Goal: Complete application form

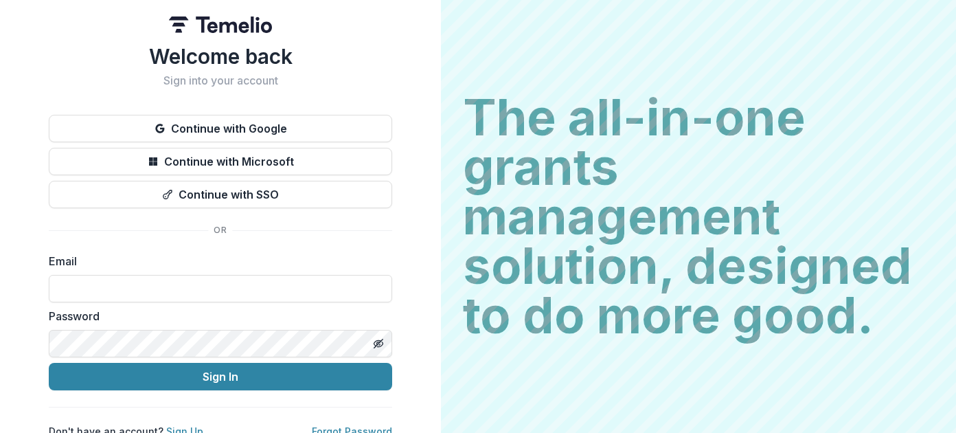
click at [657, 35] on div "The all-in-one grants management solution, designed to do more good. The all-in…" at bounding box center [698, 216] width 515 height 433
click at [100, 281] on input at bounding box center [220, 288] width 343 height 27
paste input "**********"
type input "**********"
click at [332, 10] on div "**********" at bounding box center [220, 219] width 441 height 438
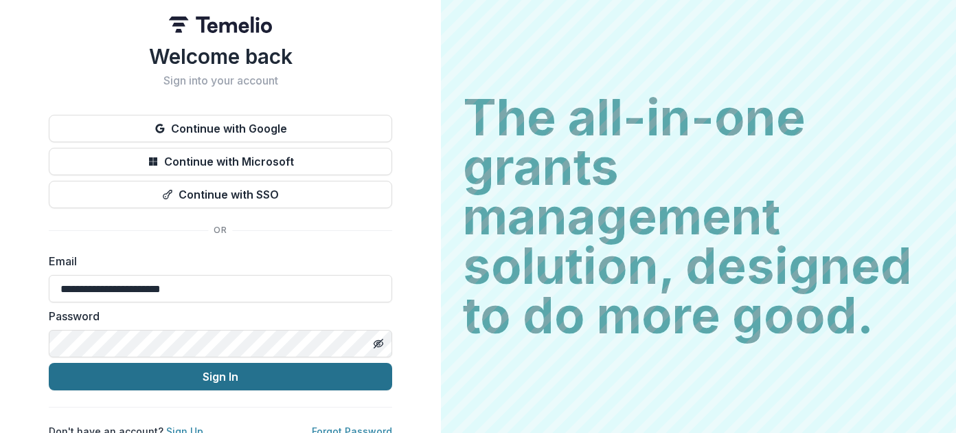
click at [252, 377] on button "Sign In" at bounding box center [220, 375] width 343 height 27
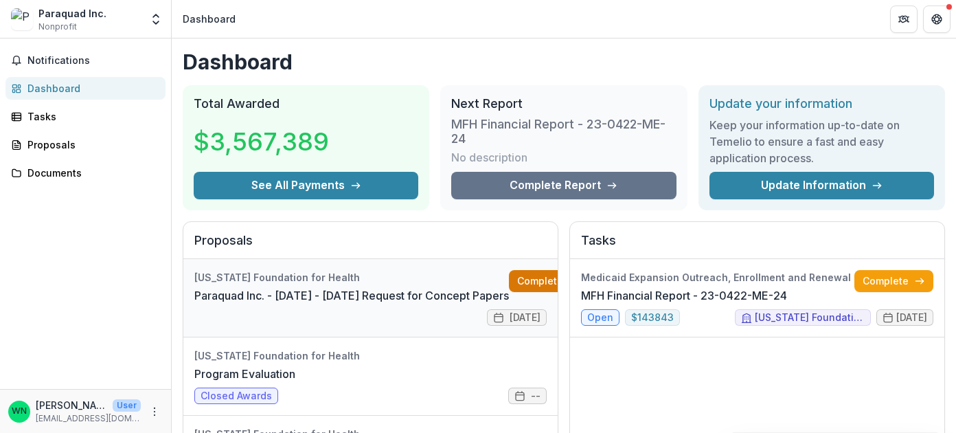
click at [518, 276] on link "Complete" at bounding box center [548, 281] width 79 height 22
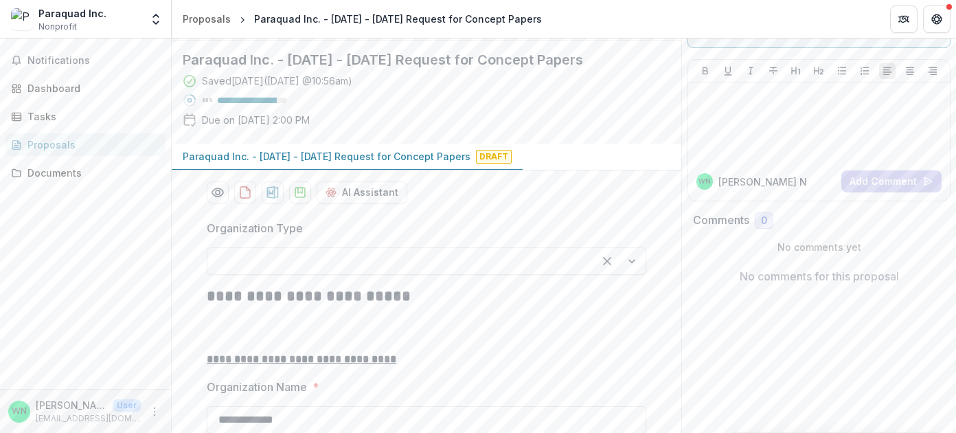
scroll to position [165, 0]
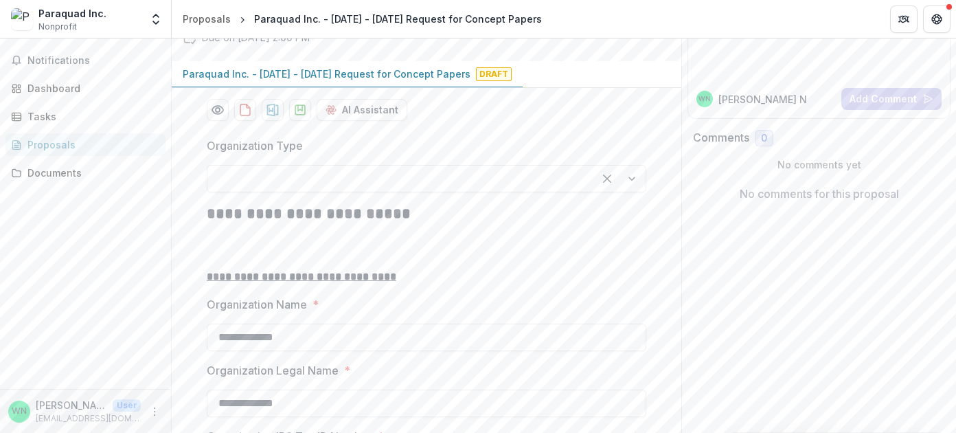
click at [638, 192] on div at bounding box center [619, 178] width 52 height 26
click at [562, 11] on header "Proposals Paraquad Inc. - 2025 - 2025 Request for Concept Papers" at bounding box center [564, 19] width 784 height 38
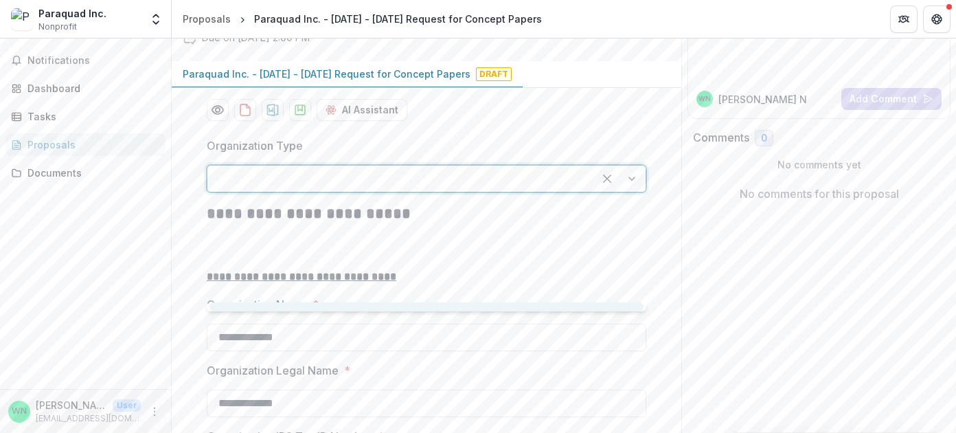
click at [276, 188] on div at bounding box center [400, 178] width 361 height 19
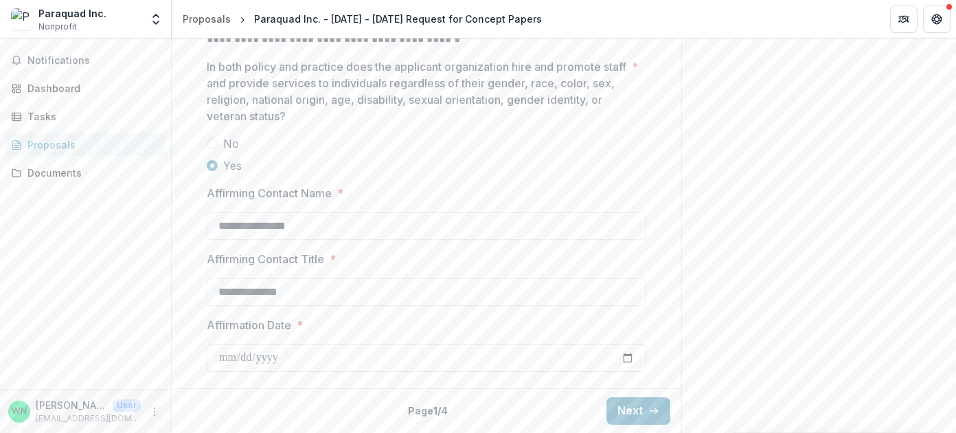
scroll to position [2277, 0]
type input "*********"
click at [626, 404] on button "Next" at bounding box center [638, 410] width 64 height 27
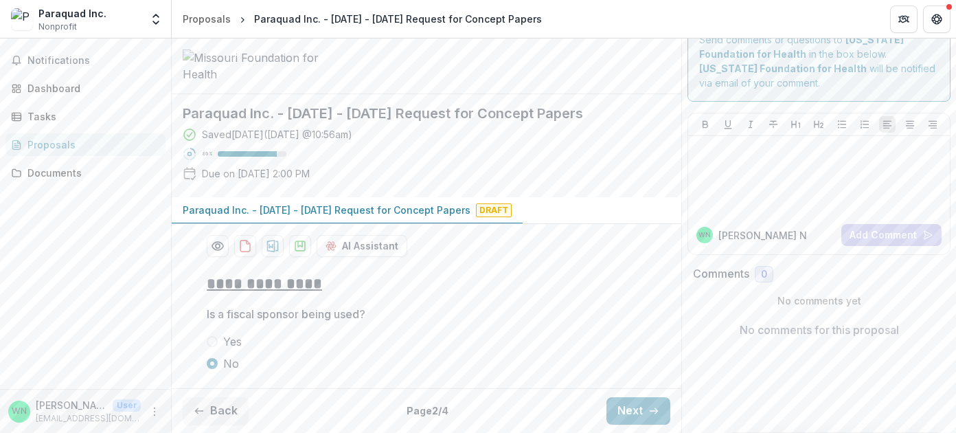
scroll to position [133, 0]
click at [625, 412] on button "Next" at bounding box center [638, 410] width 64 height 27
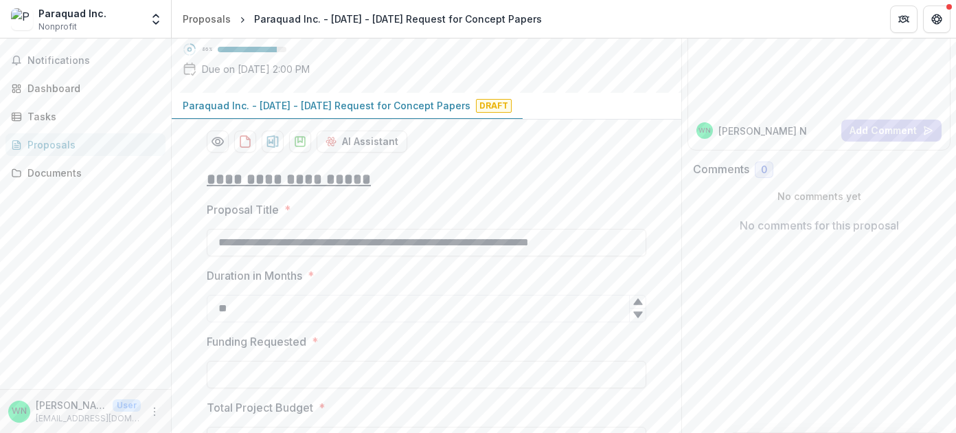
type input "********"
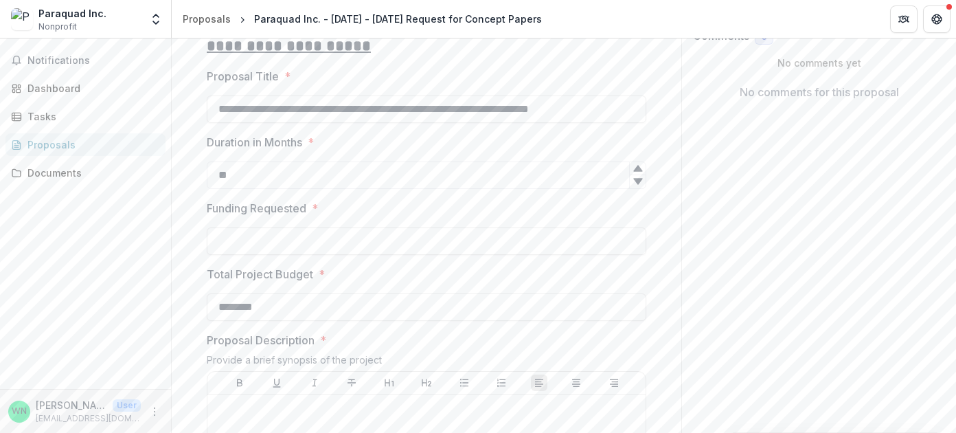
scroll to position [298, 0]
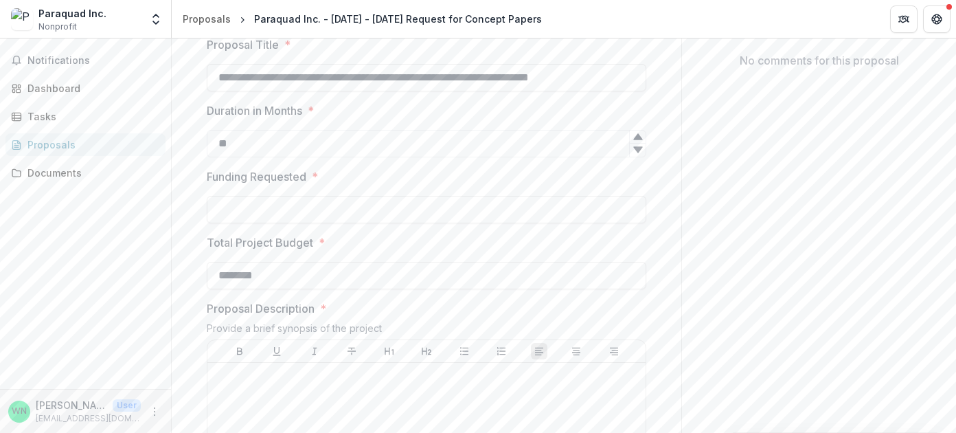
click at [577, 22] on header "Proposals Paraquad Inc. - 2025 - 2025 Request for Concept Papers" at bounding box center [564, 19] width 784 height 38
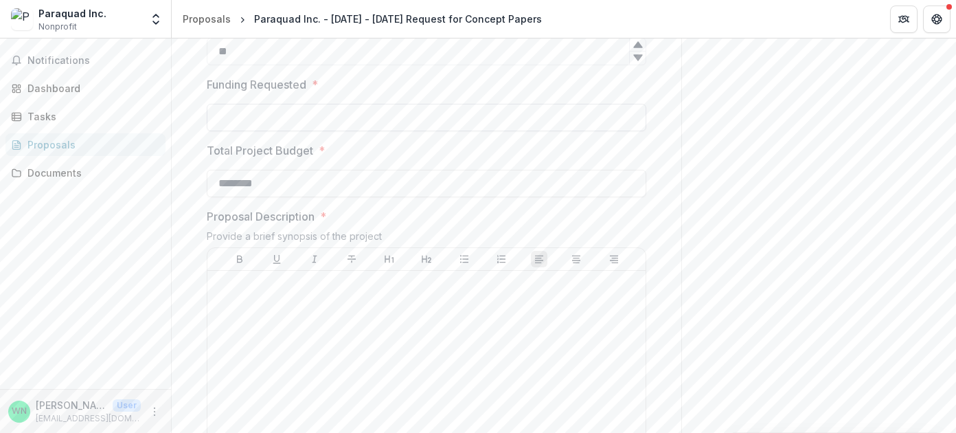
scroll to position [463, 0]
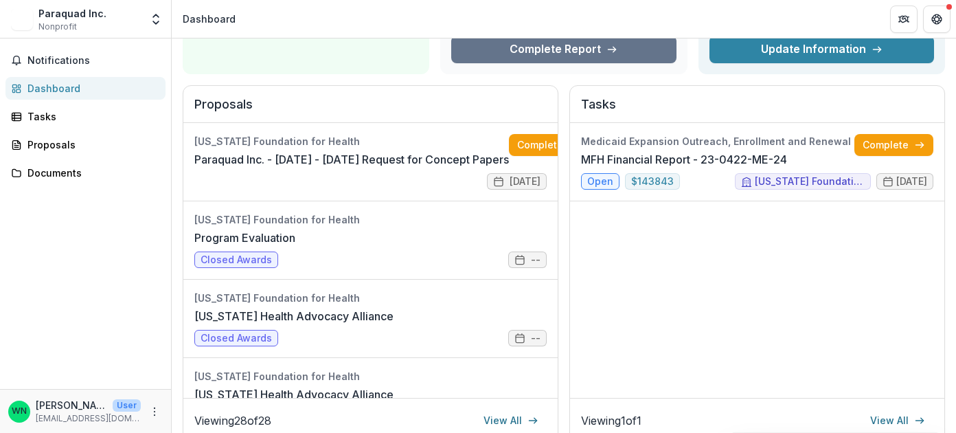
scroll to position [165, 0]
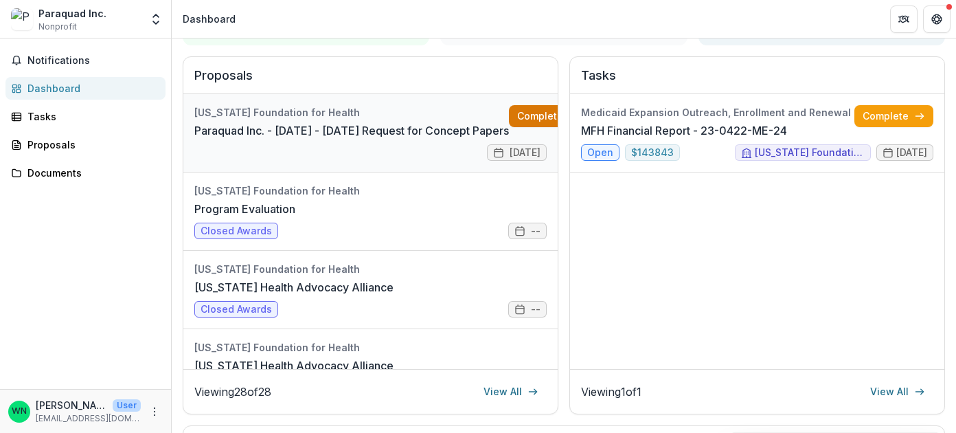
click at [525, 110] on link "Complete" at bounding box center [548, 116] width 79 height 22
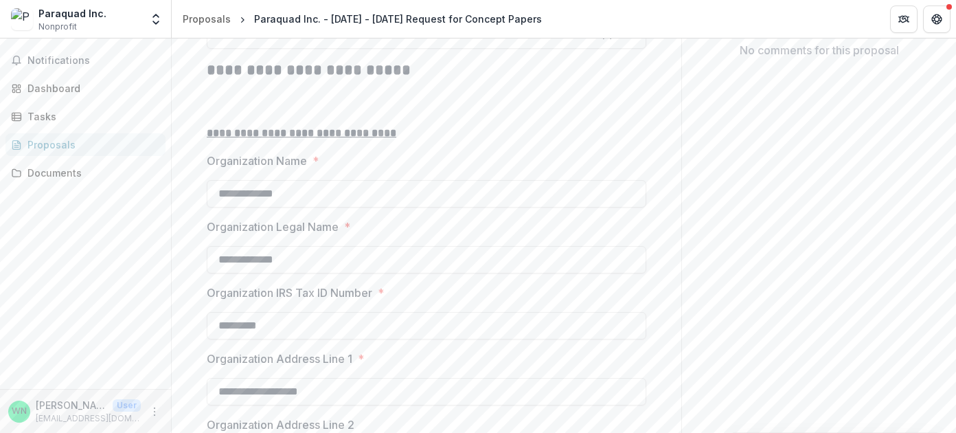
scroll to position [220, 0]
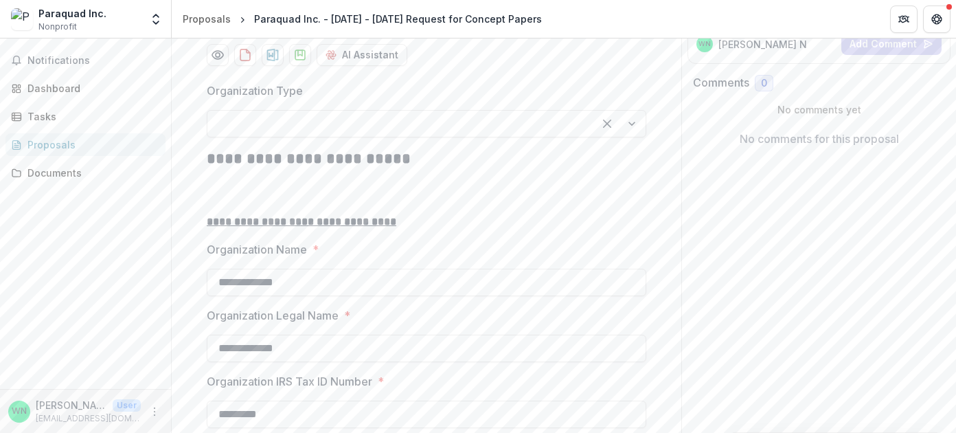
click at [381, 133] on div at bounding box center [400, 123] width 361 height 19
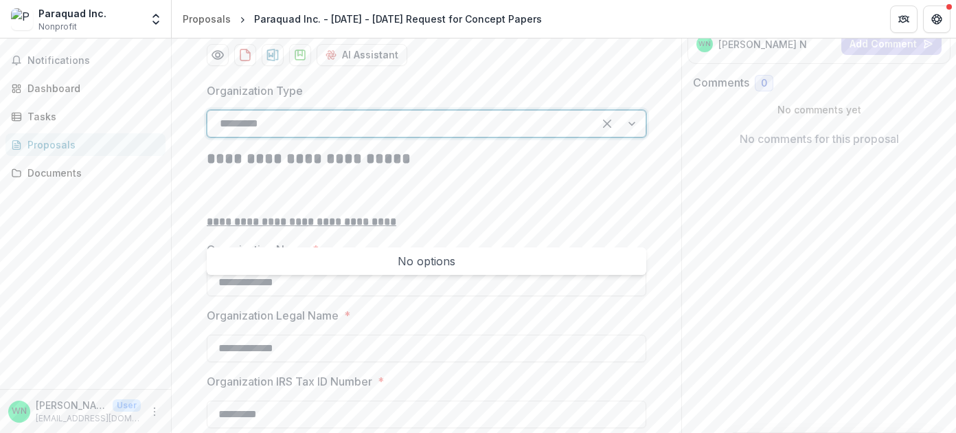
click at [447, 266] on div "No options" at bounding box center [426, 260] width 434 height 27
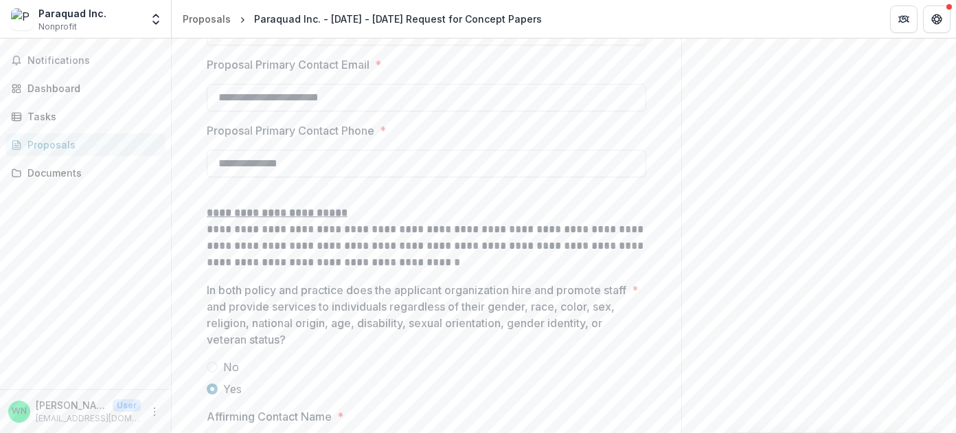
scroll to position [2277, 0]
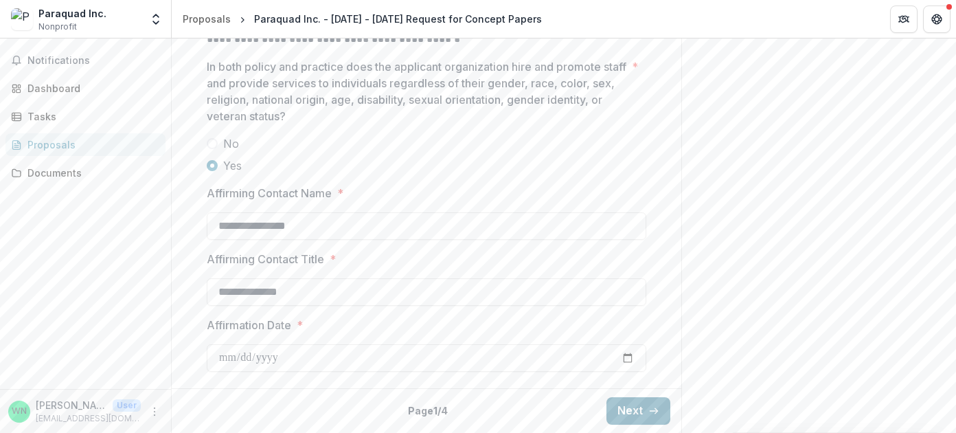
type input "*********"
click at [628, 407] on button "Next" at bounding box center [638, 410] width 64 height 27
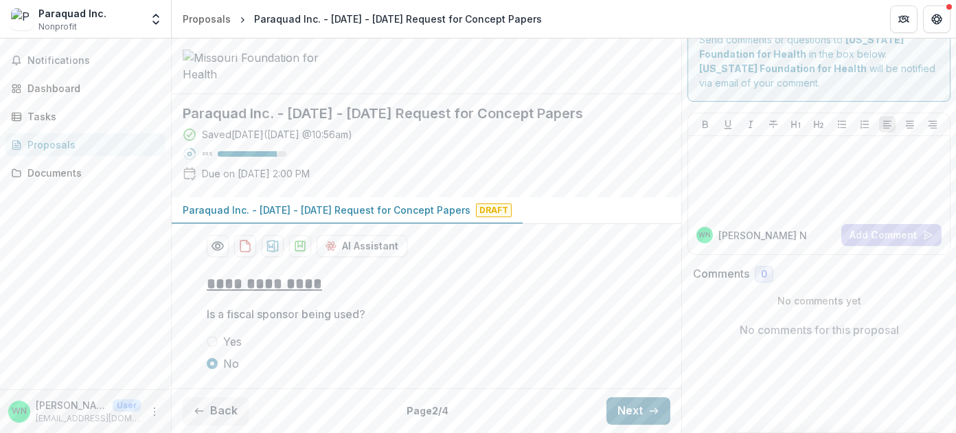
scroll to position [133, 0]
click at [628, 407] on button "Next" at bounding box center [638, 410] width 64 height 27
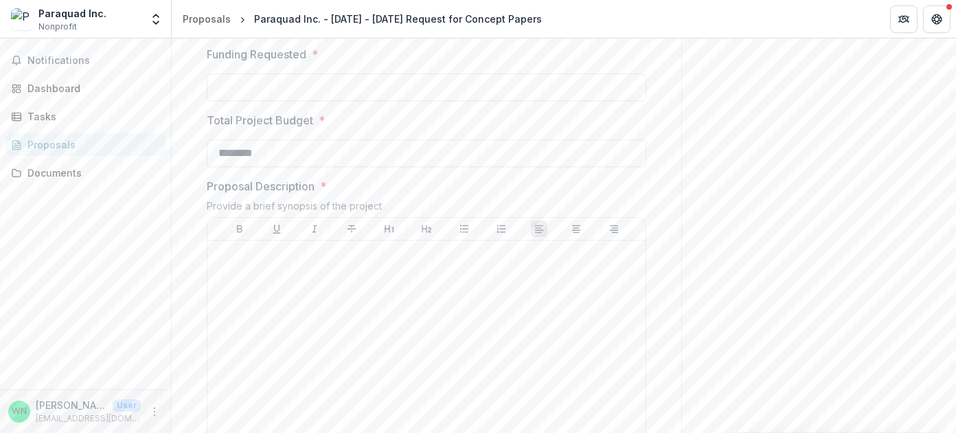
scroll to position [463, 0]
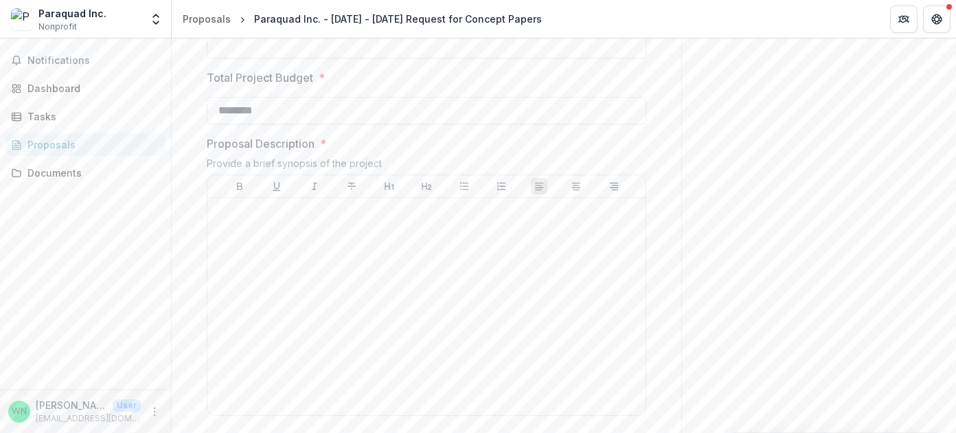
click at [888, 275] on div "Send comments or questions to Missouri Foundation for Health in the box below. …" at bounding box center [818, 341] width 275 height 1530
click at [252, 58] on input "Funding Requested *" at bounding box center [426, 44] width 439 height 27
type input "********"
click at [728, 214] on div "Send comments or questions to Missouri Foundation for Health in the box below. …" at bounding box center [818, 341] width 275 height 1530
click at [903, 273] on div "Send comments or questions to Missouri Foundation for Health in the box below. …" at bounding box center [818, 341] width 275 height 1530
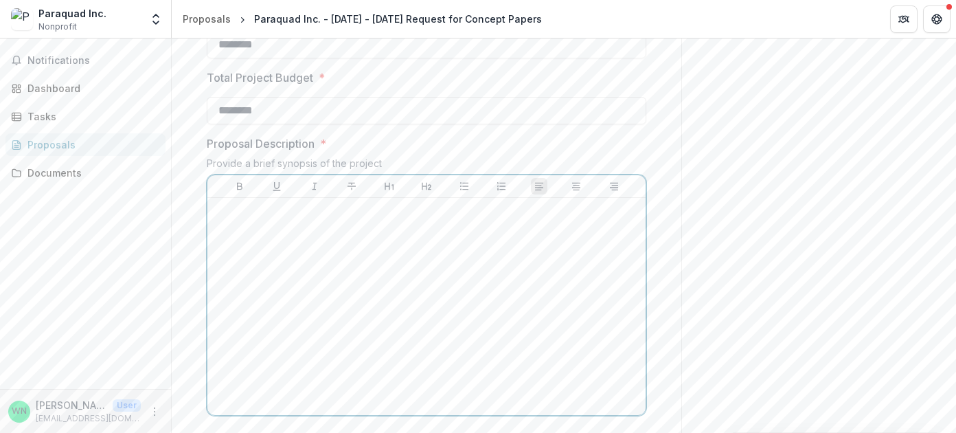
click at [230, 327] on div at bounding box center [426, 306] width 427 height 206
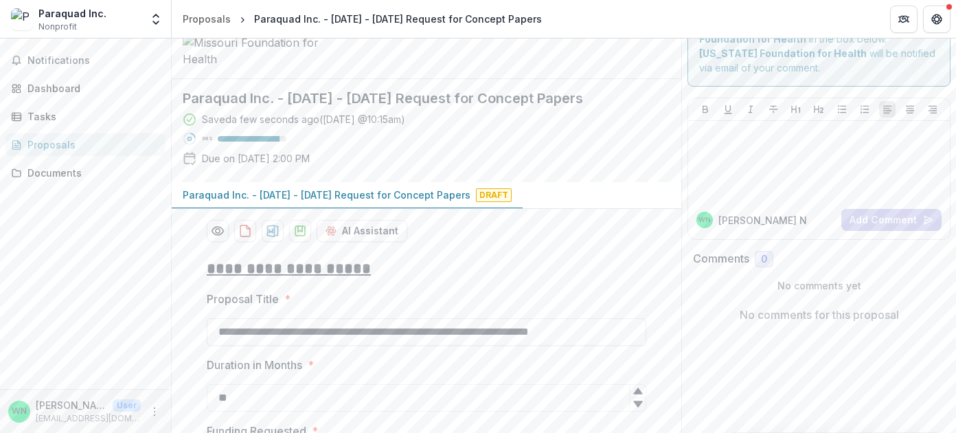
scroll to position [0, 0]
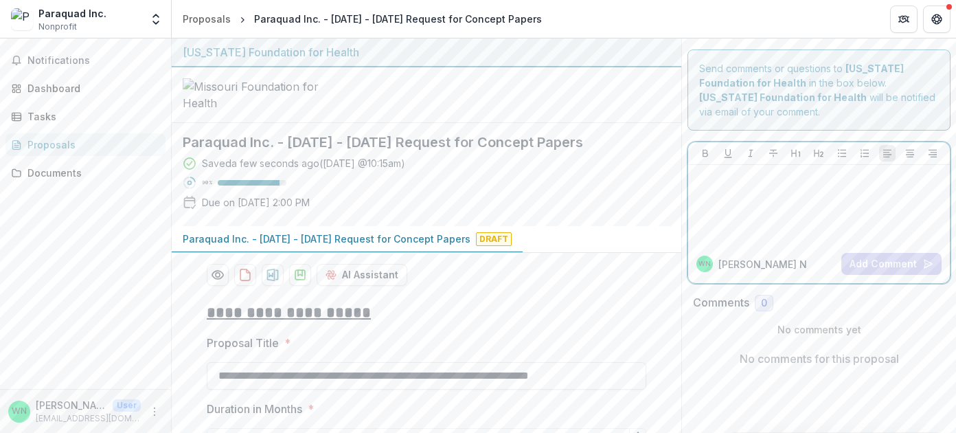
click at [926, 209] on div at bounding box center [818, 204] width 251 height 69
click at [828, 205] on div at bounding box center [818, 204] width 251 height 69
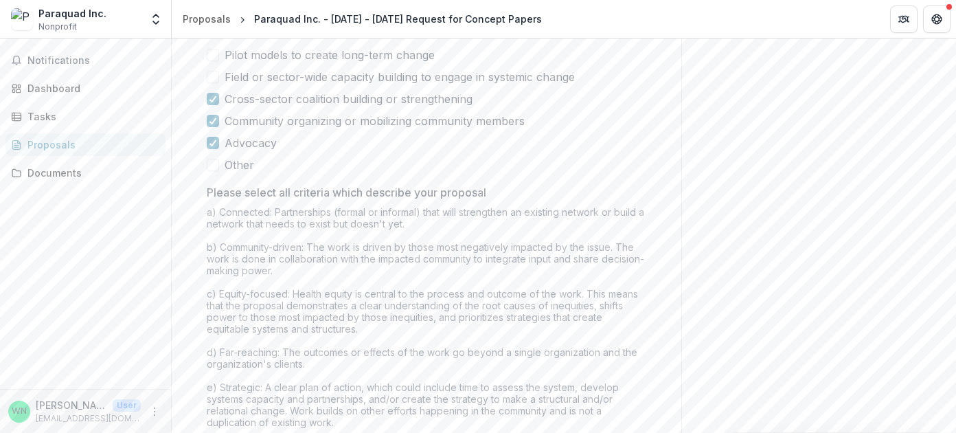
scroll to position [1153, 0]
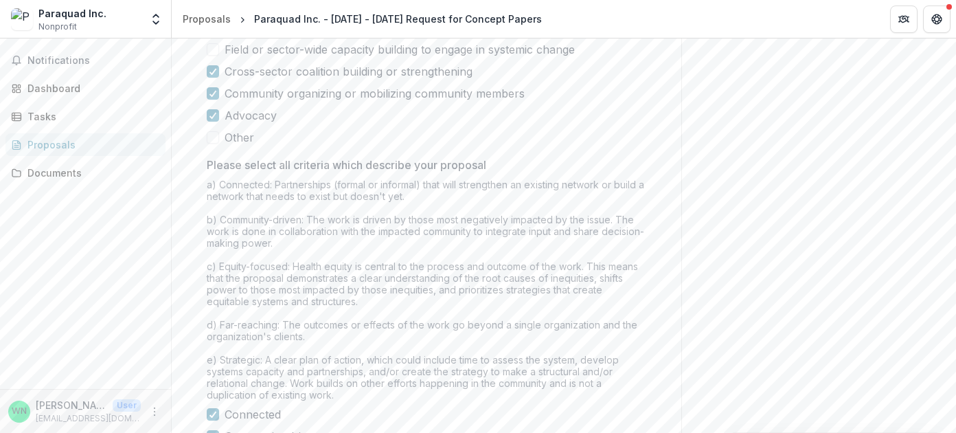
click at [216, 56] on span at bounding box center [213, 49] width 12 height 12
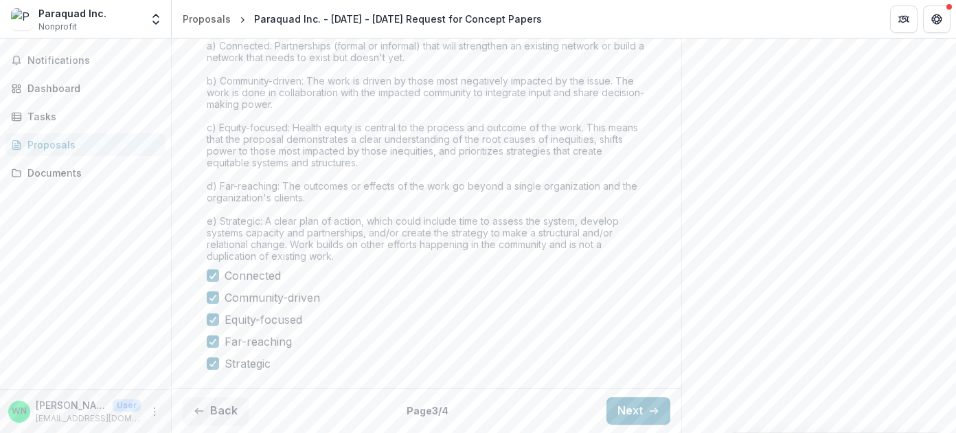
scroll to position [1413, 0]
click at [617, 409] on button "Next" at bounding box center [638, 410] width 64 height 27
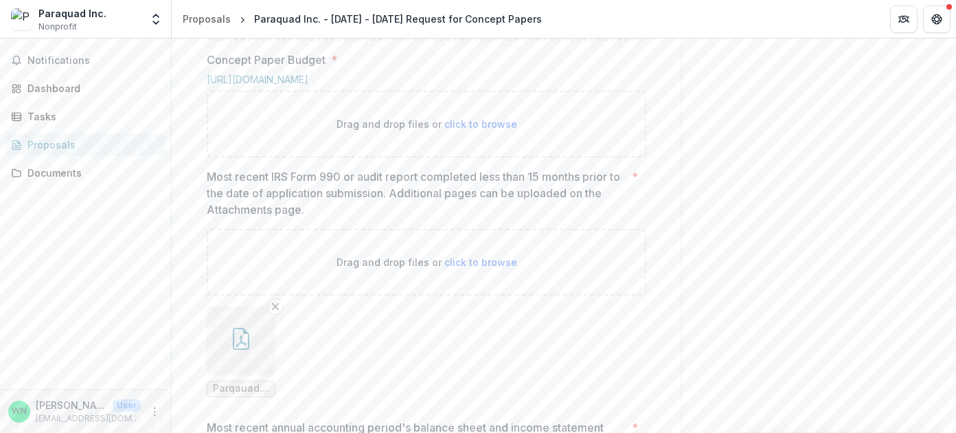
scroll to position [772, 0]
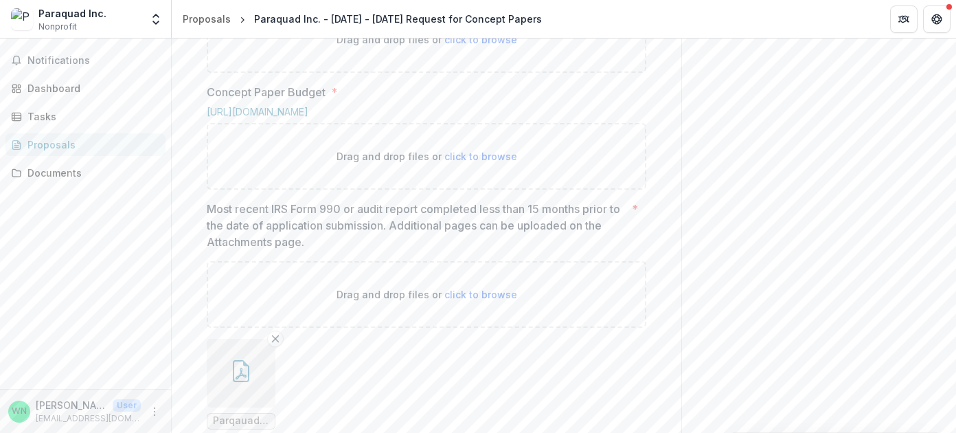
click at [882, 162] on div "Send comments or questions to Missouri Foundation for Health in the box below. …" at bounding box center [818, 116] width 275 height 1698
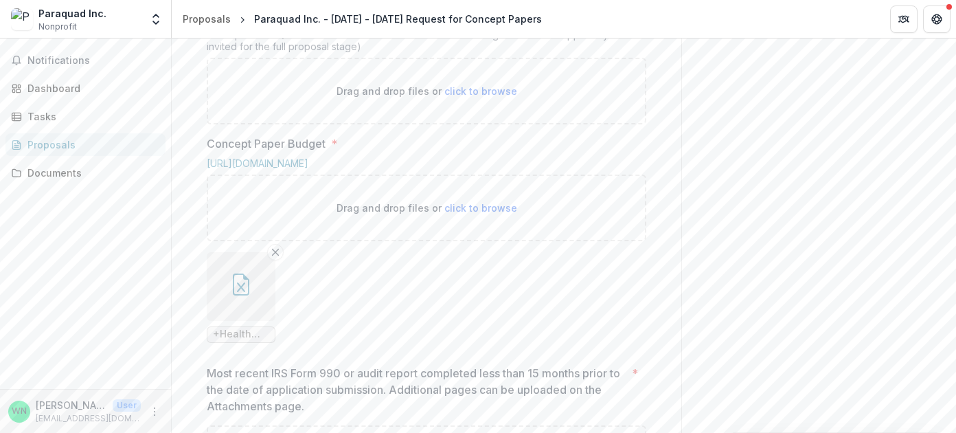
scroll to position [638, 0]
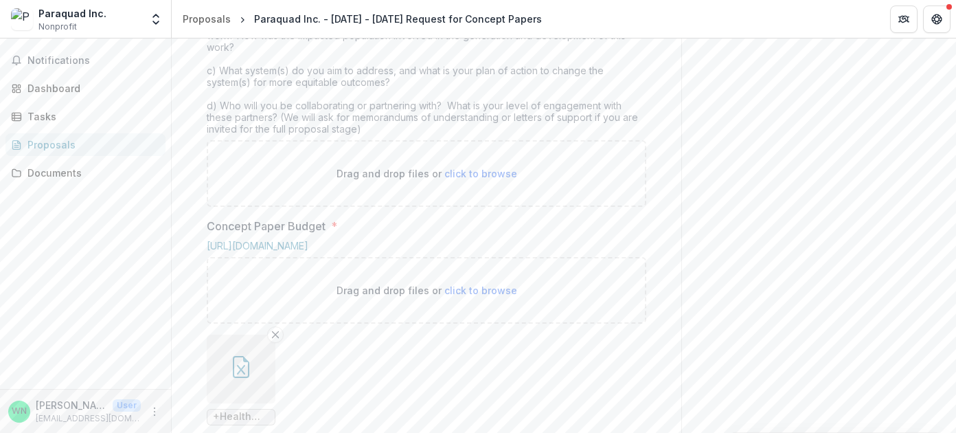
click at [783, 299] on div "Send comments or questions to Missouri Foundation for Health in the box below. …" at bounding box center [818, 306] width 275 height 1810
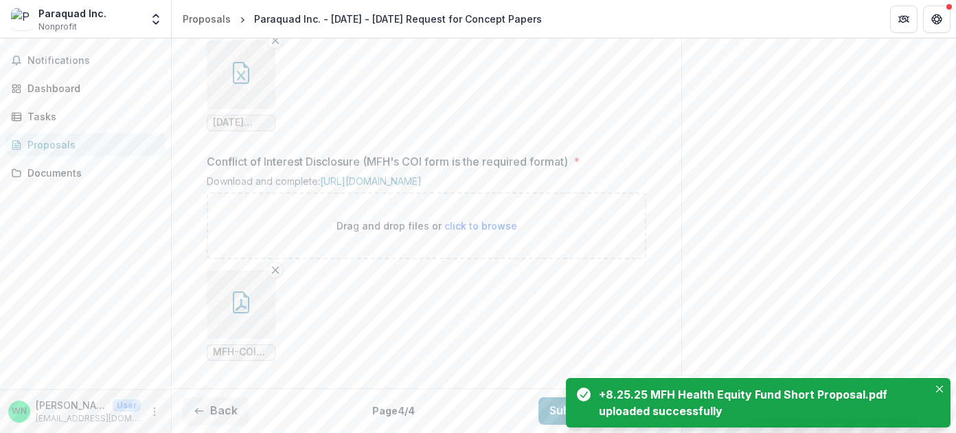
scroll to position [1657, 0]
click at [941, 387] on icon "Close" at bounding box center [939, 388] width 7 height 7
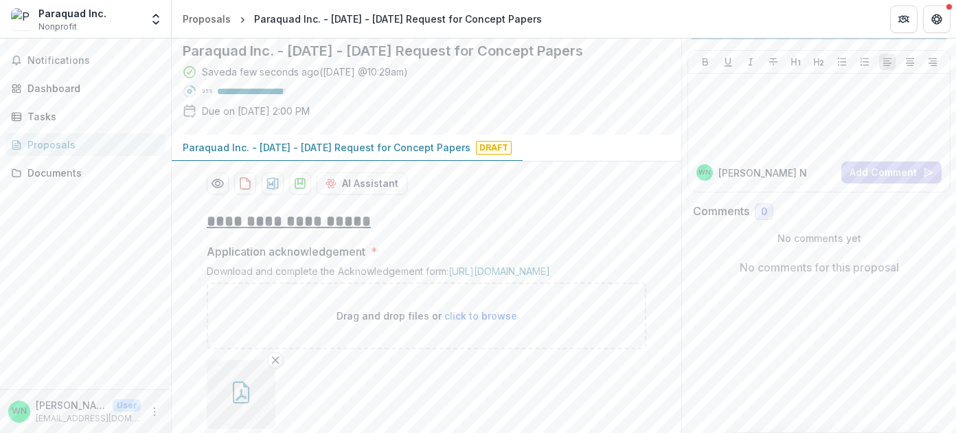
scroll to position [0, 0]
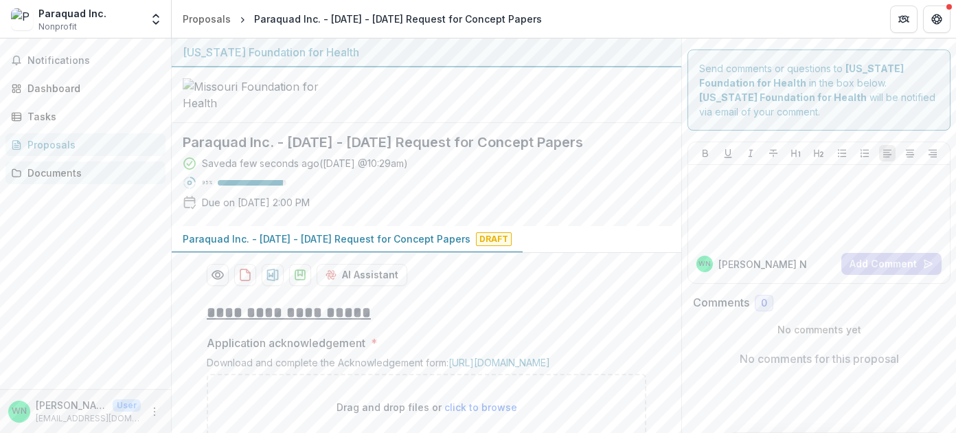
click at [67, 171] on div "Documents" at bounding box center [90, 172] width 127 height 14
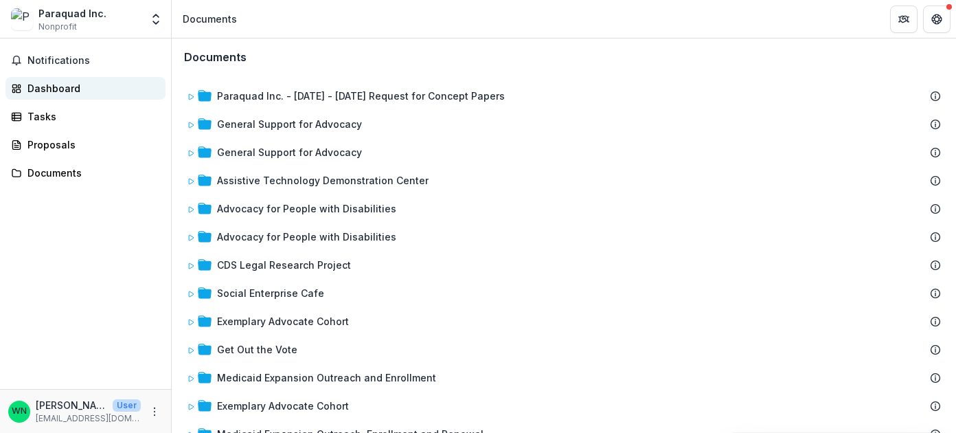
click at [56, 92] on div "Dashboard" at bounding box center [90, 88] width 127 height 14
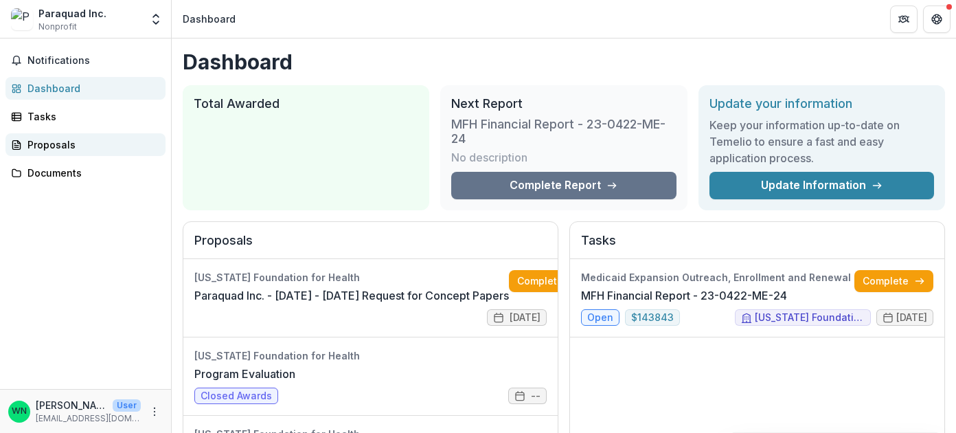
click at [40, 144] on div "Proposals" at bounding box center [90, 144] width 127 height 14
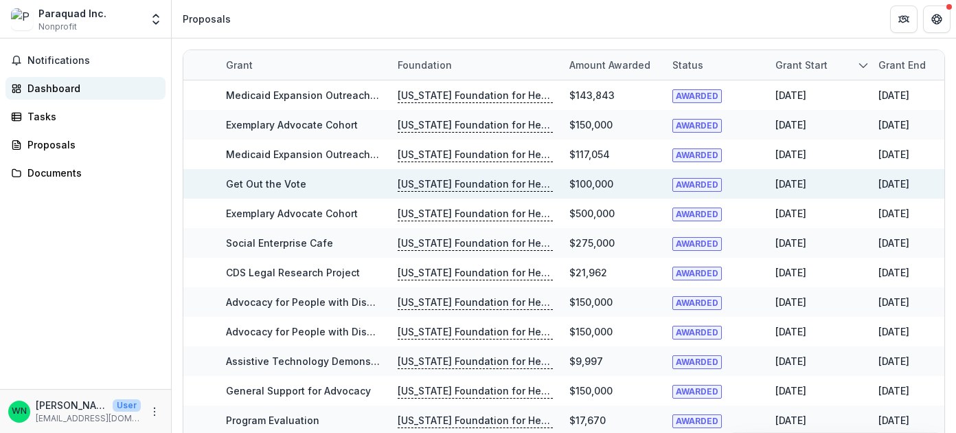
click at [41, 93] on div "Dashboard" at bounding box center [90, 88] width 127 height 14
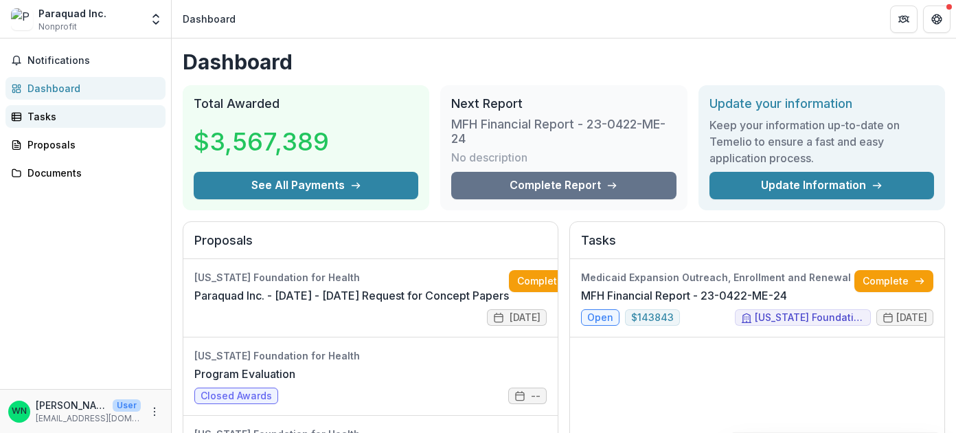
click at [40, 112] on div "Tasks" at bounding box center [90, 116] width 127 height 14
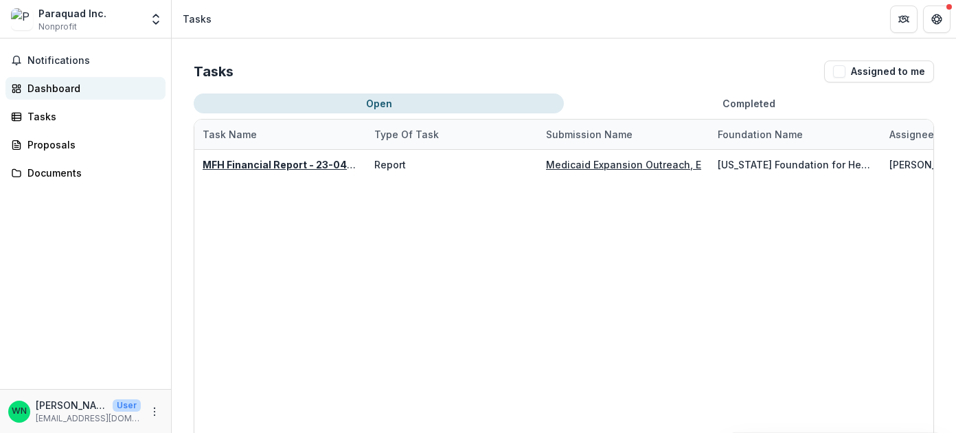
click at [42, 87] on div "Dashboard" at bounding box center [90, 88] width 127 height 14
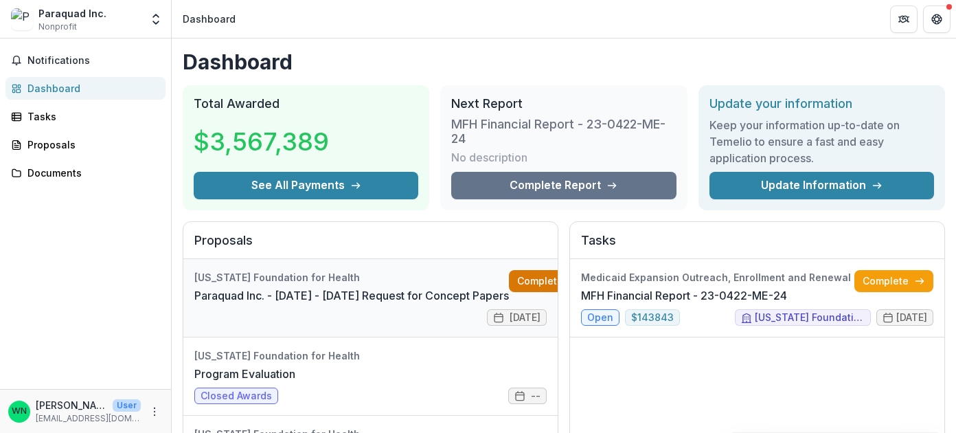
click at [518, 281] on link "Complete" at bounding box center [548, 281] width 79 height 22
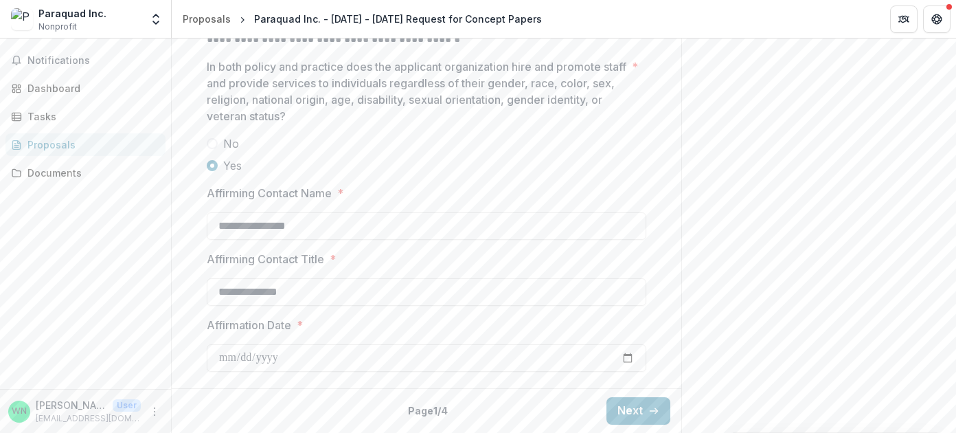
scroll to position [2277, 0]
type input "*********"
click at [298, 356] on input "**********" at bounding box center [426, 357] width 439 height 27
click at [626, 406] on button "Next" at bounding box center [638, 410] width 64 height 27
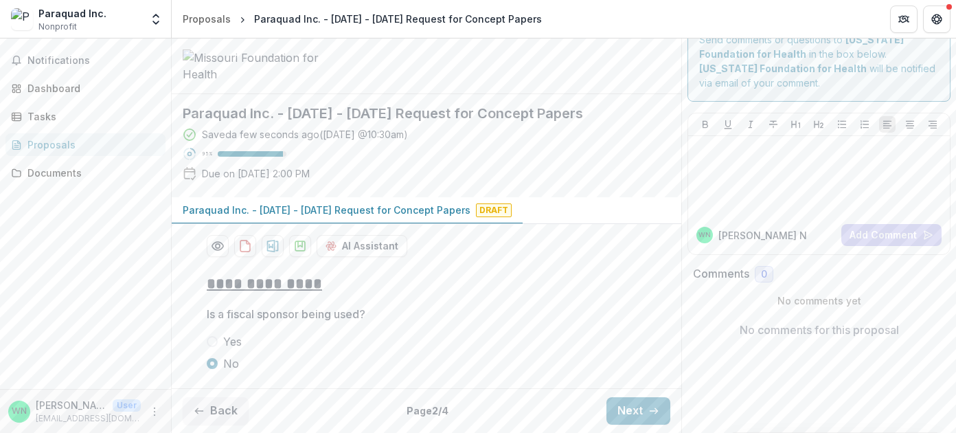
scroll to position [133, 0]
click at [630, 408] on button "Next" at bounding box center [638, 410] width 64 height 27
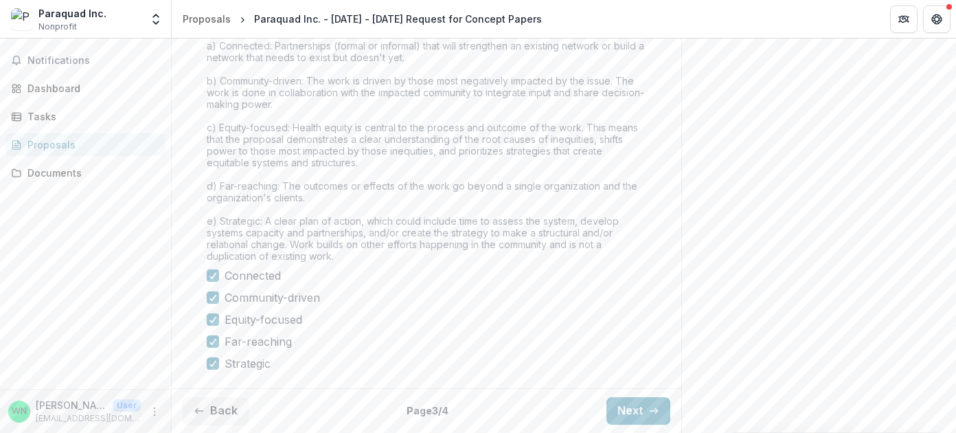
scroll to position [1413, 0]
click at [620, 400] on button "Next" at bounding box center [638, 410] width 64 height 27
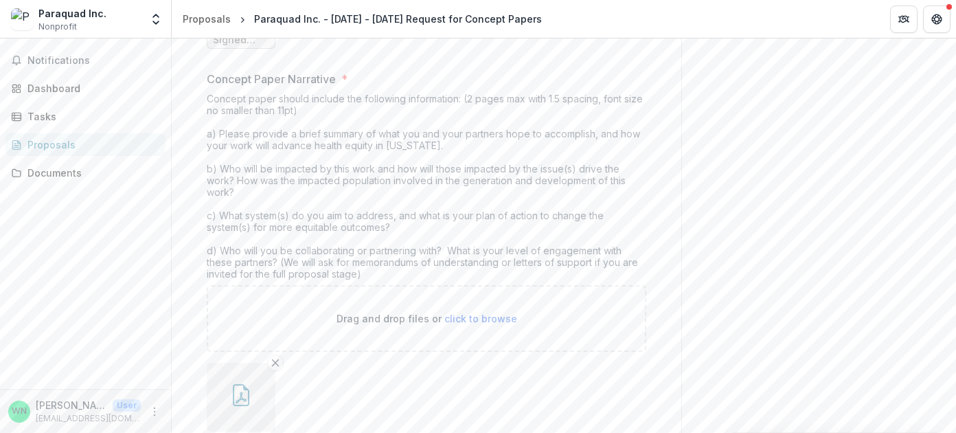
scroll to position [421, 0]
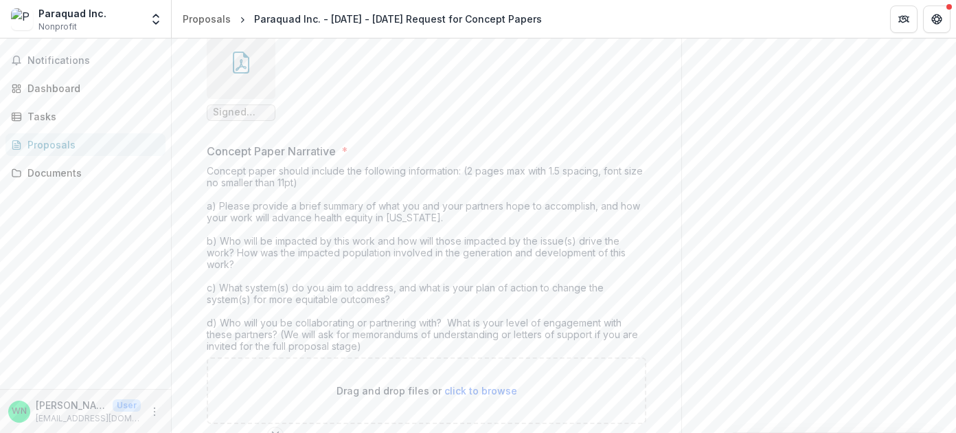
click at [258, 118] on span "Signed MFH-Grant-Acknowledgement.pdf" at bounding box center [241, 112] width 56 height 12
click at [241, 118] on span "Signed MFH-Grant-Acknowledgement.pdf" at bounding box center [241, 112] width 56 height 12
click at [240, 118] on span "Signed MFH-Grant-Acknowledgement.pdf" at bounding box center [241, 112] width 56 height 12
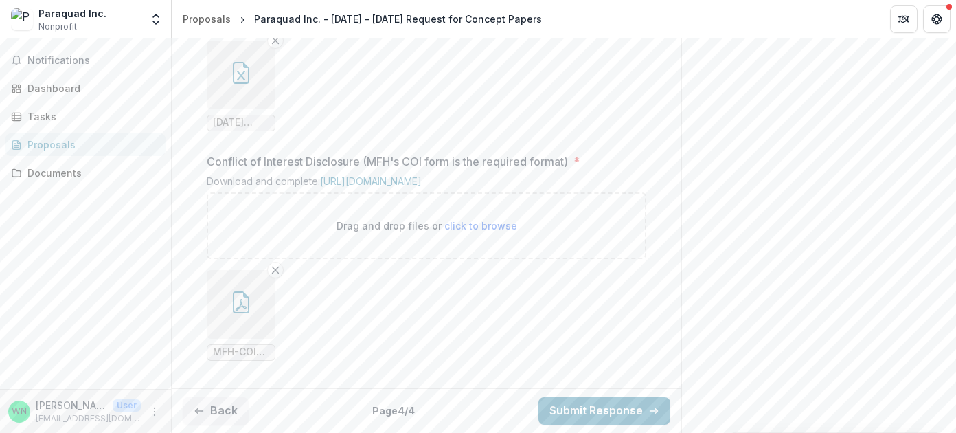
scroll to position [1657, 0]
click at [627, 408] on button "Submit Response" at bounding box center [604, 410] width 132 height 27
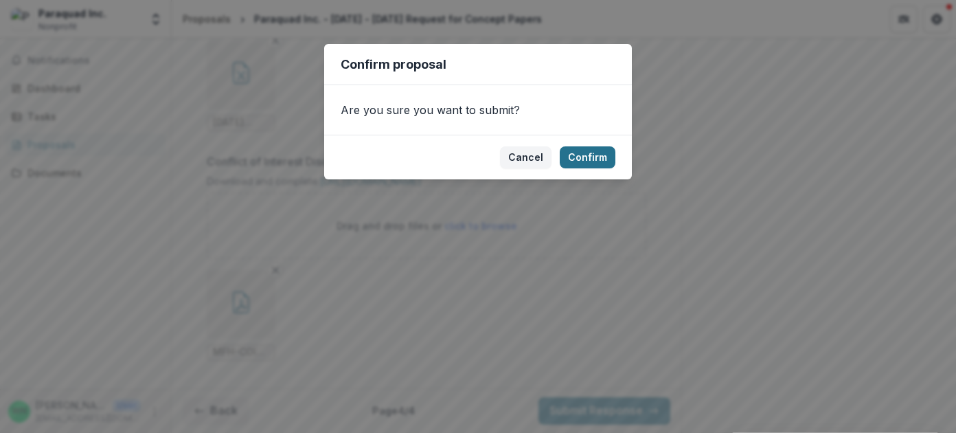
click at [583, 156] on button "Confirm" at bounding box center [588, 157] width 56 height 22
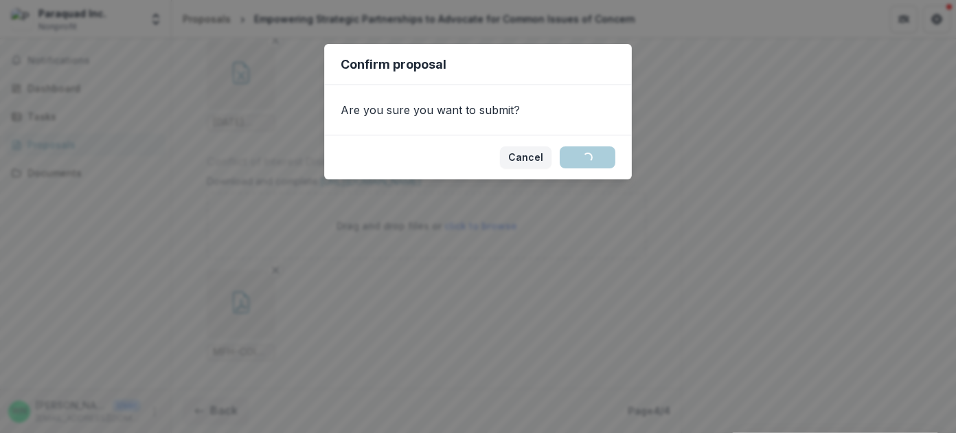
scroll to position [1717, 0]
